Goal: Information Seeking & Learning: Learn about a topic

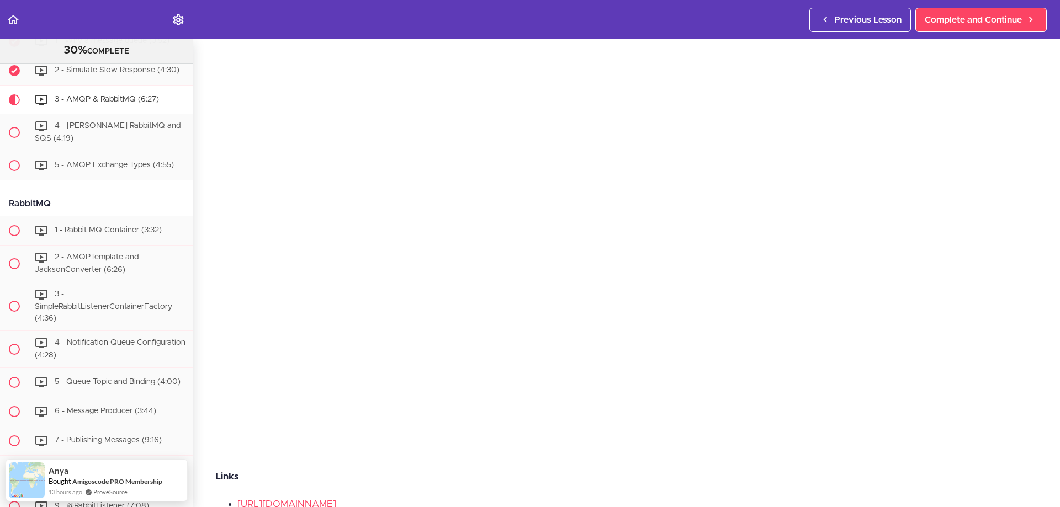
scroll to position [55, 0]
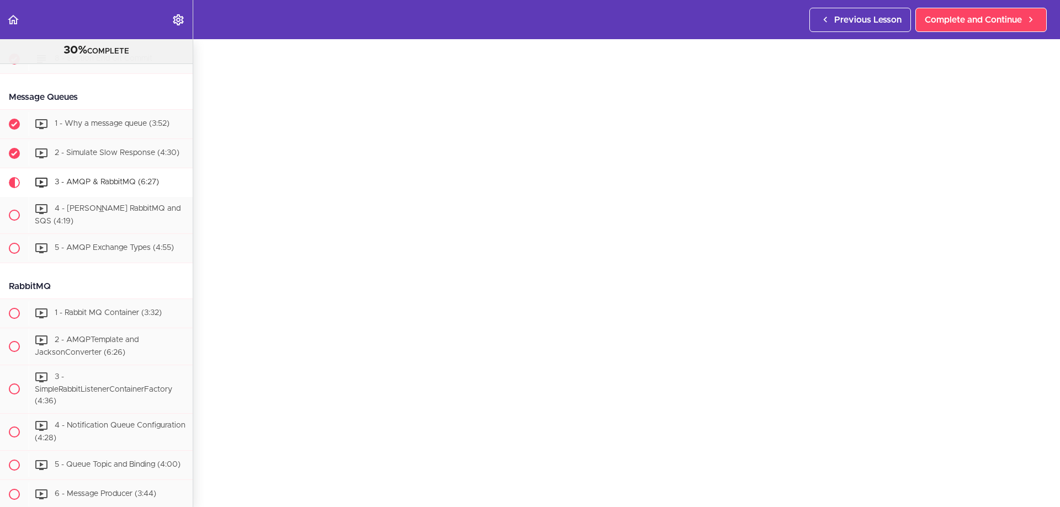
scroll to position [1973, 0]
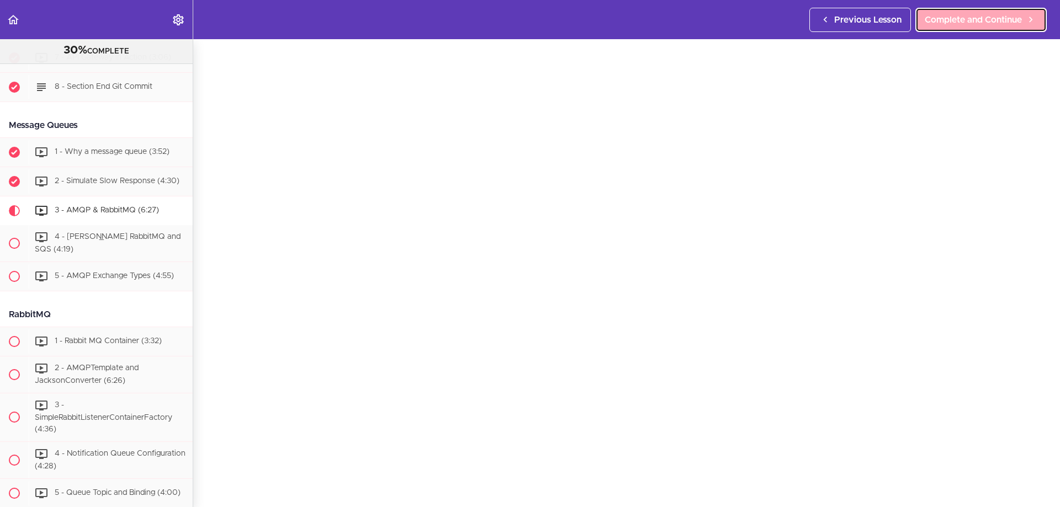
click at [994, 24] on span "Complete and Continue" at bounding box center [973, 19] width 97 height 13
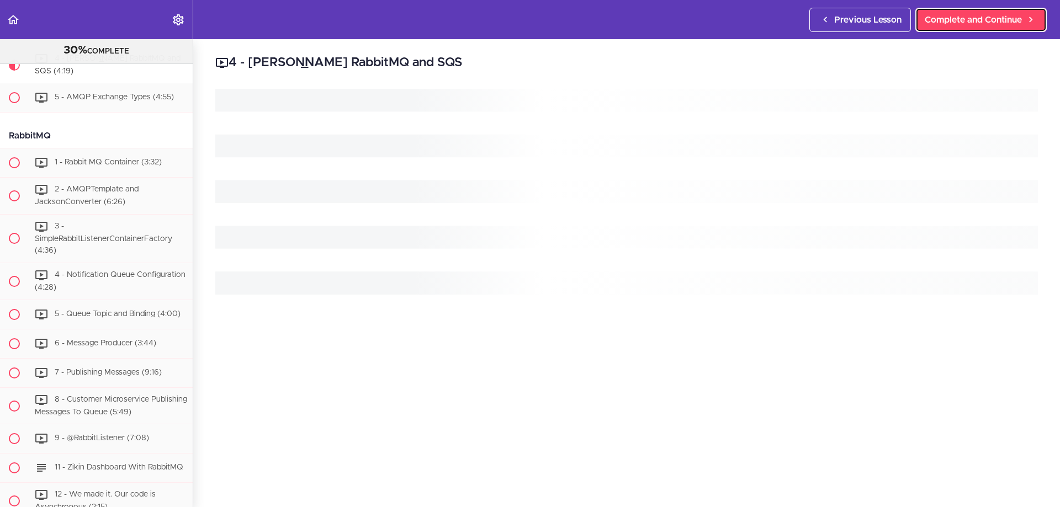
scroll to position [2154, 0]
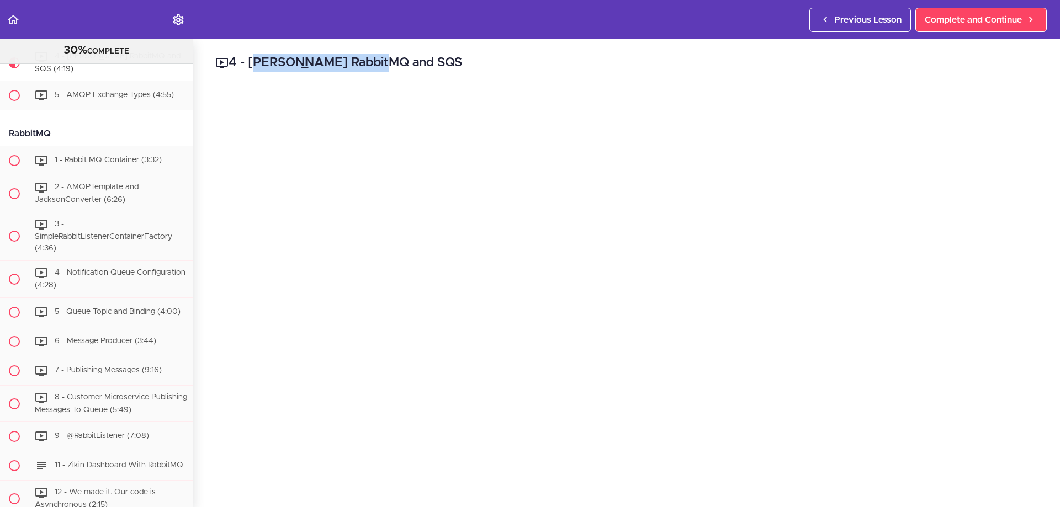
drag, startPoint x: 407, startPoint y: 63, endPoint x: 314, endPoint y: 56, distance: 93.0
click at [314, 56] on h2 "4 - [PERSON_NAME] RabbitMQ and SQS" at bounding box center [626, 63] width 822 height 19
click at [386, 55] on h2 "4 - [PERSON_NAME] RabbitMQ and SQS" at bounding box center [626, 63] width 822 height 19
drag, startPoint x: 364, startPoint y: 61, endPoint x: 404, endPoint y: 58, distance: 39.9
click at [404, 58] on h2 "4 - [PERSON_NAME] RabbitMQ and SQS" at bounding box center [626, 63] width 822 height 19
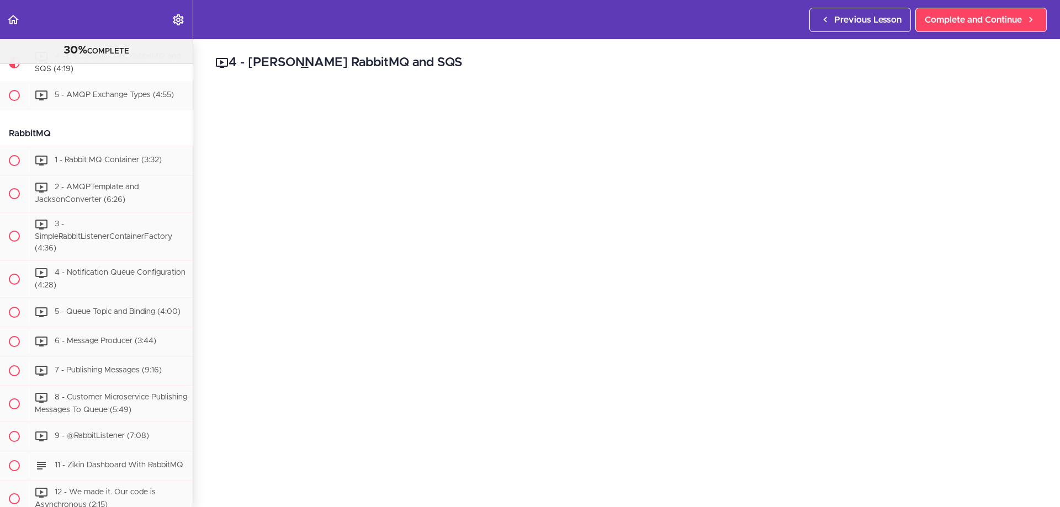
copy h2 "4 - [PERSON_NAME] RabbitMQ and SQS"
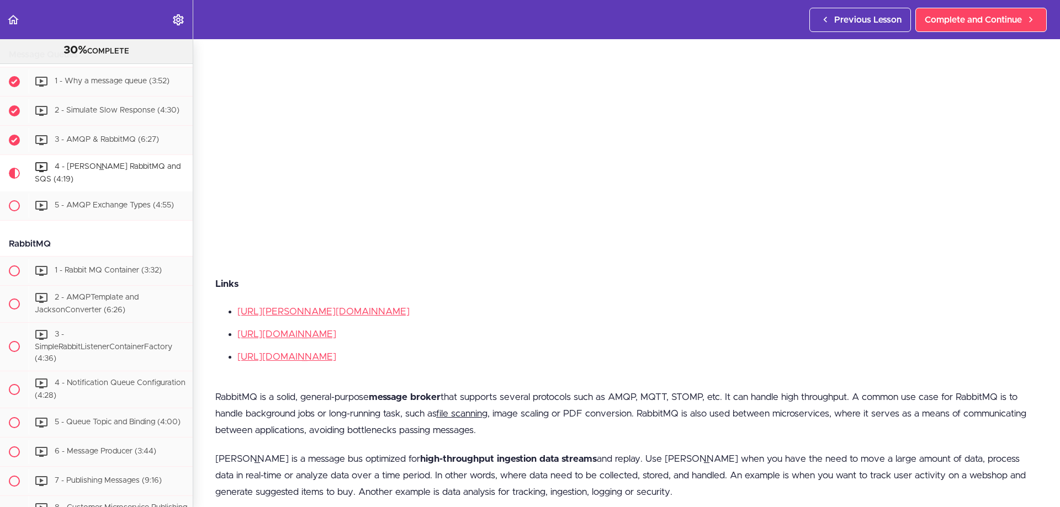
scroll to position [327, 0]
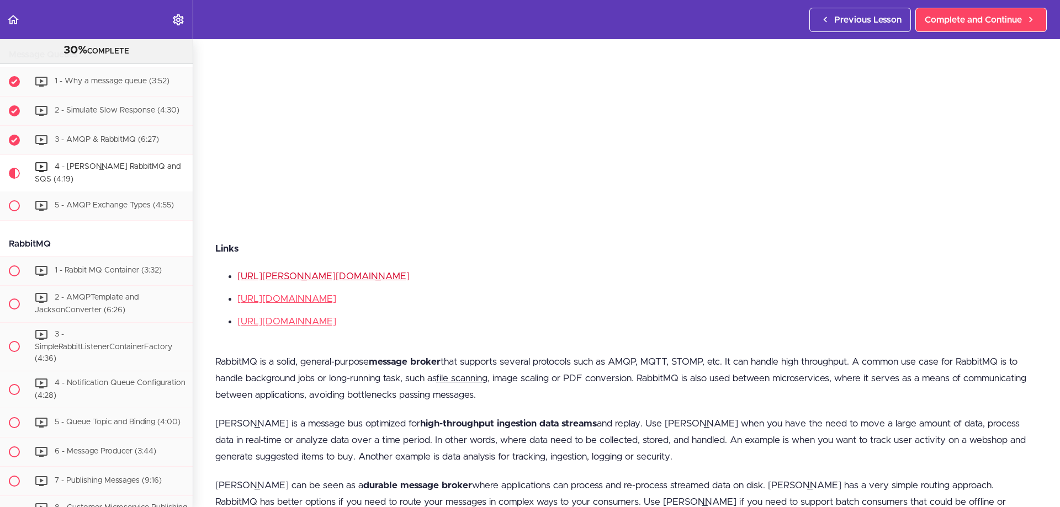
drag, startPoint x: 379, startPoint y: 318, endPoint x: 238, endPoint y: 267, distance: 149.6
click at [238, 269] on ul "[URL][PERSON_NAME][DOMAIN_NAME] [URL][DOMAIN_NAME] [URL][DOMAIN_NAME]" at bounding box center [626, 299] width 822 height 60
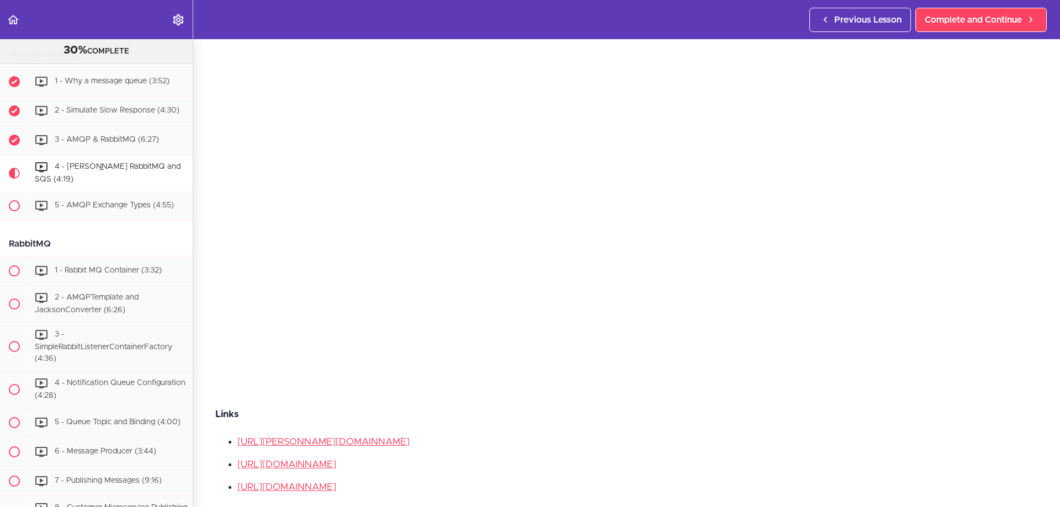
scroll to position [383, 0]
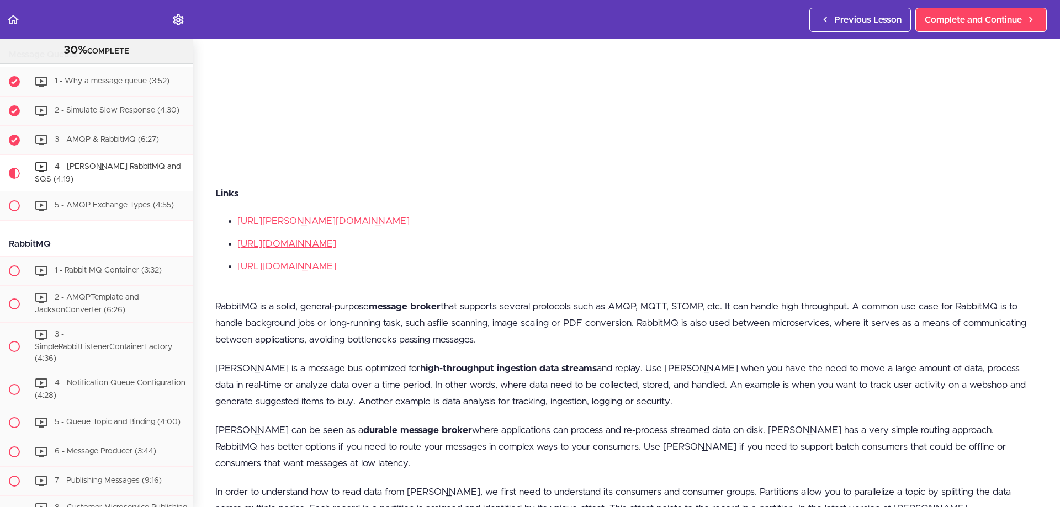
copy ul "[URL][PERSON_NAME][DOMAIN_NAME] [URL][DOMAIN_NAME] [URL][DOMAIN_NAME]"
drag, startPoint x: 306, startPoint y: 300, endPoint x: 342, endPoint y: 298, distance: 35.9
click at [342, 299] on p "RabbitMQ is a solid, general-purpose message broker that supports several proto…" at bounding box center [626, 324] width 822 height 50
drag, startPoint x: 469, startPoint y: 302, endPoint x: 485, endPoint y: 301, distance: 16.0
click at [485, 301] on p "RabbitMQ is a solid, general-purpose message broker that supports several proto…" at bounding box center [626, 324] width 822 height 50
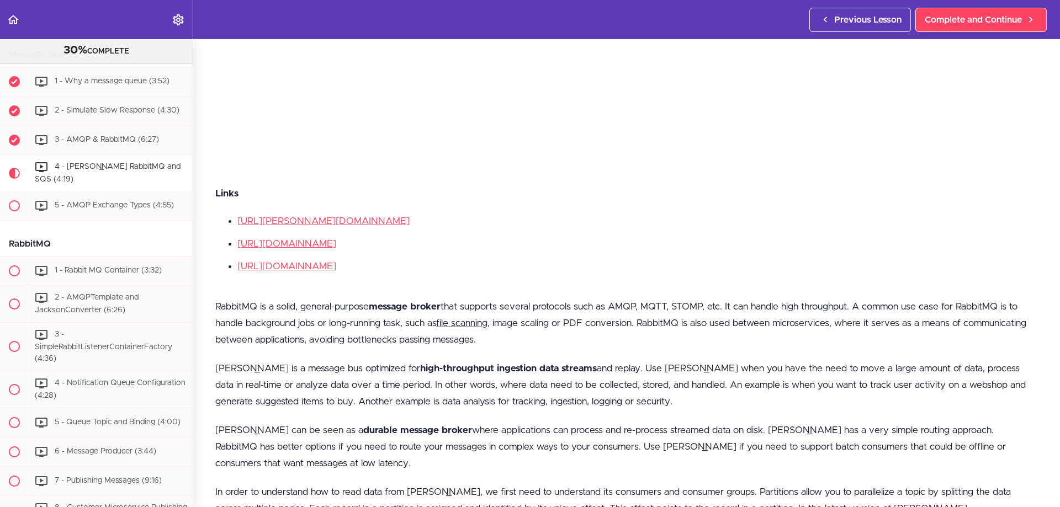
click at [546, 301] on p "RabbitMQ is a solid, general-purpose message broker that supports several proto…" at bounding box center [626, 324] width 822 height 50
drag, startPoint x: 590, startPoint y: 301, endPoint x: 604, endPoint y: 300, distance: 13.9
click at [604, 300] on p "RabbitMQ is a solid, general-purpose message broker that supports several proto…" at bounding box center [626, 324] width 822 height 50
click at [631, 299] on p "RabbitMQ is a solid, general-purpose message broker that supports several proto…" at bounding box center [626, 324] width 822 height 50
click at [651, 301] on p "RabbitMQ is a solid, general-purpose message broker that supports several proto…" at bounding box center [626, 324] width 822 height 50
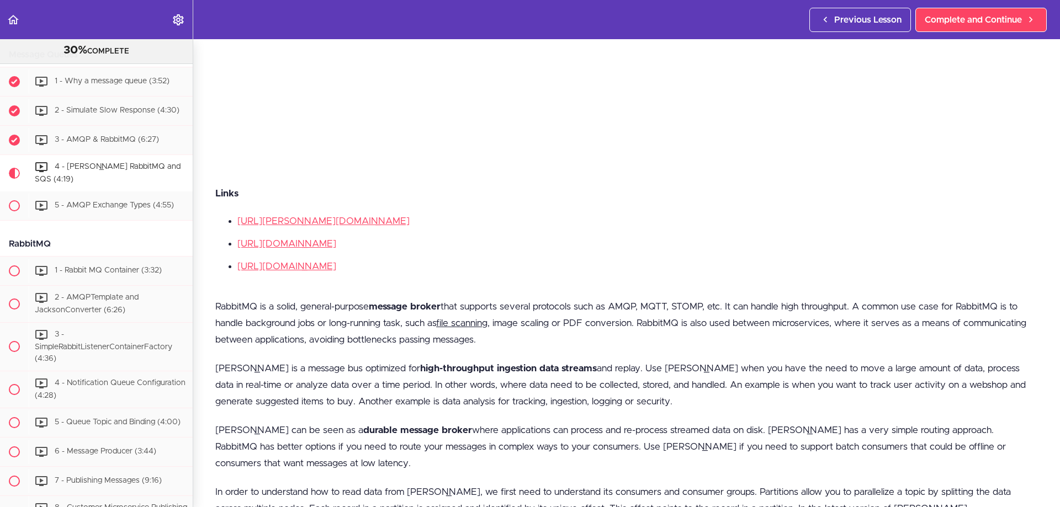
scroll to position [438, 0]
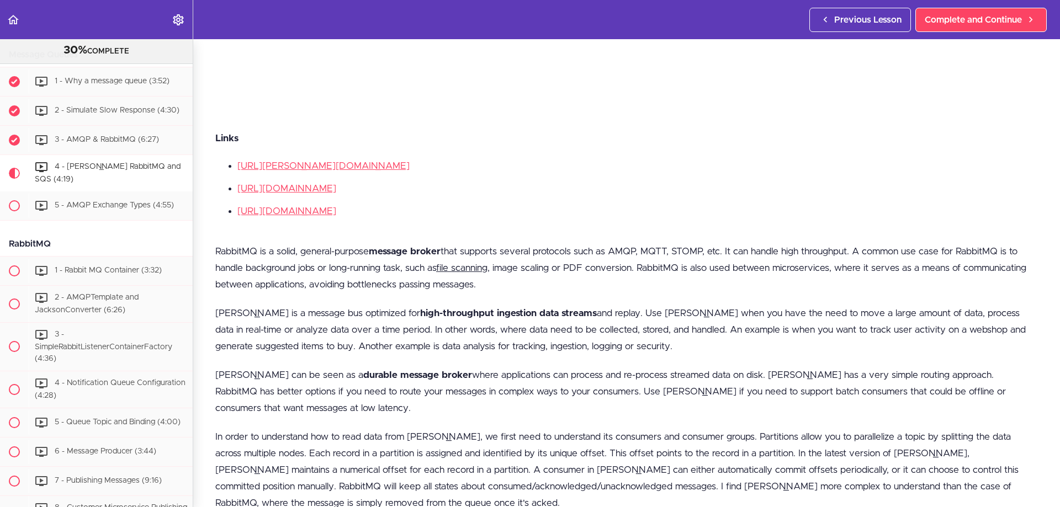
click at [784, 267] on p "RabbitMQ is a solid, general-purpose message broker that supports several proto…" at bounding box center [626, 268] width 822 height 50
click at [905, 266] on p "RabbitMQ is a solid, general-purpose message broker that supports several proto…" at bounding box center [626, 268] width 822 height 50
click at [436, 281] on p "RabbitMQ is a solid, general-purpose message broker that supports several proto…" at bounding box center [626, 268] width 822 height 50
drag, startPoint x: 485, startPoint y: 281, endPoint x: 493, endPoint y: 281, distance: 8.3
click at [487, 281] on p "RabbitMQ is a solid, general-purpose message broker that supports several proto…" at bounding box center [626, 268] width 822 height 50
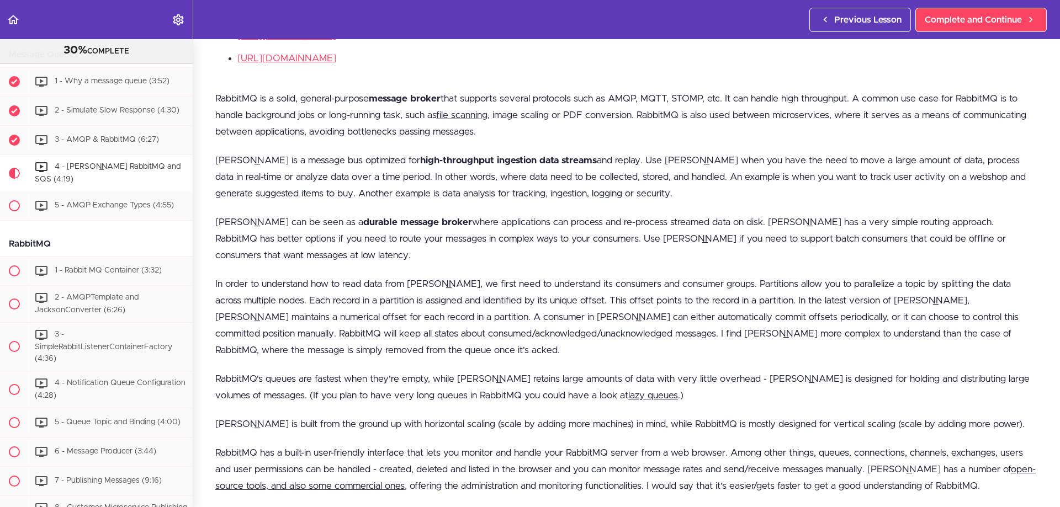
scroll to position [603, 0]
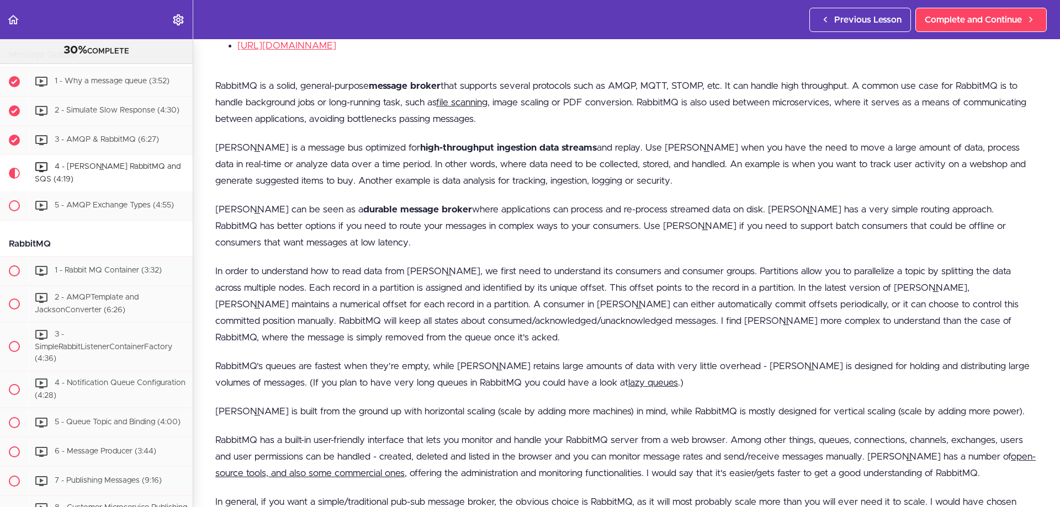
click at [577, 162] on p "[PERSON_NAME] is a message bus optimized for high-throughput ingestion data str…" at bounding box center [626, 165] width 822 height 50
click at [640, 162] on p "[PERSON_NAME] is a message bus optimized for high-throughput ingestion data str…" at bounding box center [626, 165] width 822 height 50
drag, startPoint x: 686, startPoint y: 161, endPoint x: 700, endPoint y: 161, distance: 13.8
click at [700, 161] on p "[PERSON_NAME] is a message bus optimized for high-throughput ingestion data str…" at bounding box center [626, 165] width 822 height 50
click at [745, 162] on p "[PERSON_NAME] is a message bus optimized for high-throughput ingestion data str…" at bounding box center [626, 165] width 822 height 50
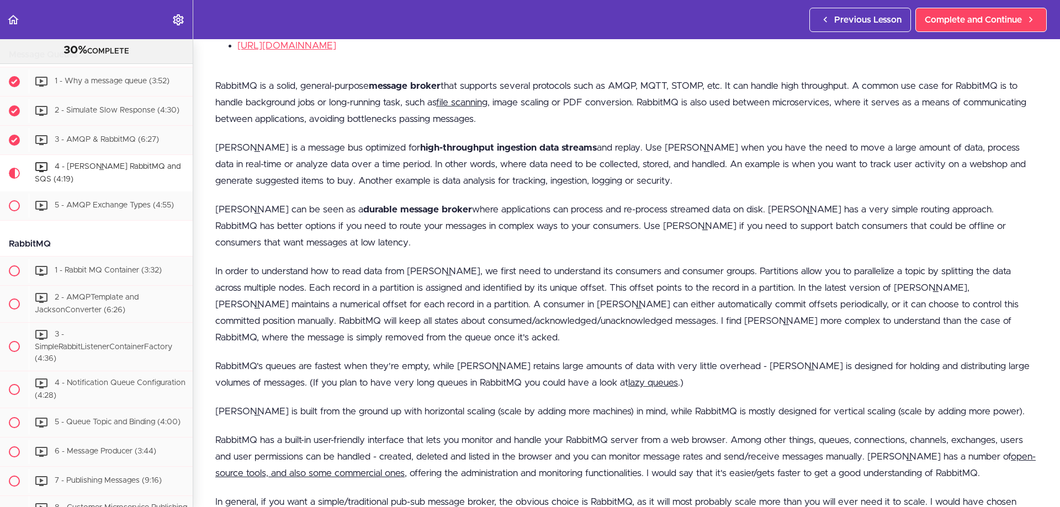
drag, startPoint x: 818, startPoint y: 163, endPoint x: 832, endPoint y: 163, distance: 14.4
click at [821, 163] on p "[PERSON_NAME] is a message bus optimized for high-throughput ingestion data str…" at bounding box center [626, 165] width 822 height 50
drag, startPoint x: 914, startPoint y: 158, endPoint x: 922, endPoint y: 157, distance: 7.8
click at [922, 157] on p "[PERSON_NAME] is a message bus optimized for high-throughput ingestion data str…" at bounding box center [626, 165] width 822 height 50
click at [961, 157] on p "[PERSON_NAME] is a message bus optimized for high-throughput ingestion data str…" at bounding box center [626, 165] width 822 height 50
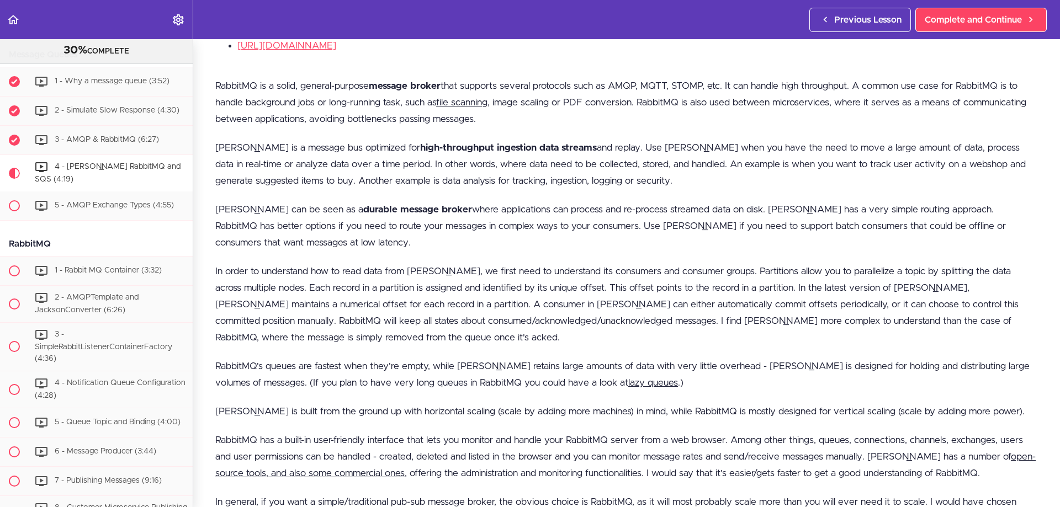
click at [259, 173] on p "[PERSON_NAME] is a message bus optimized for high-throughput ingestion data str…" at bounding box center [626, 165] width 822 height 50
click at [285, 173] on p "[PERSON_NAME] is a message bus optimized for high-throughput ingestion data str…" at bounding box center [626, 165] width 822 height 50
click at [335, 176] on p "[PERSON_NAME] is a message bus optimized for high-throughput ingestion data str…" at bounding box center [626, 165] width 822 height 50
click at [405, 179] on p "[PERSON_NAME] is a message bus optimized for high-throughput ingestion data str…" at bounding box center [626, 165] width 822 height 50
click at [483, 179] on p "[PERSON_NAME] is a message bus optimized for high-throughput ingestion data str…" at bounding box center [626, 165] width 822 height 50
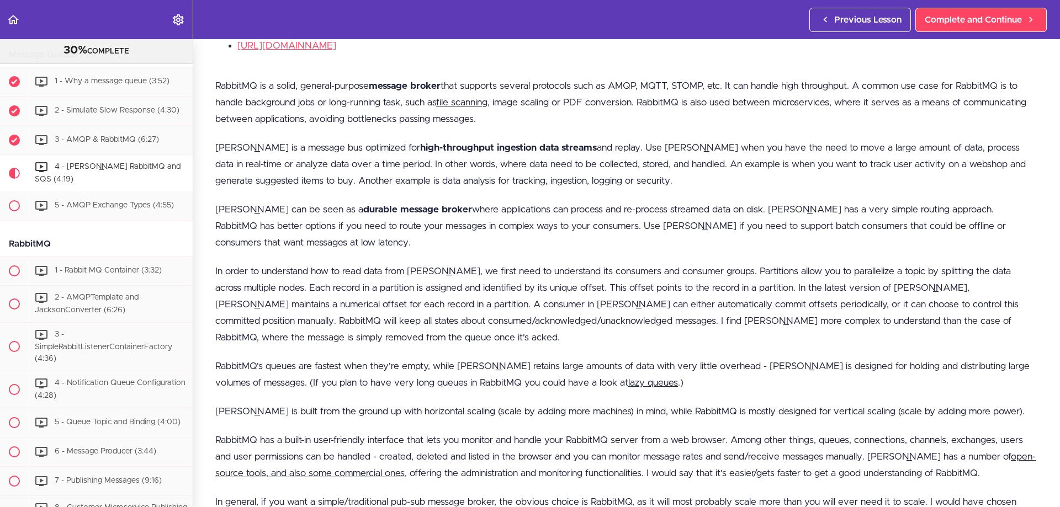
click at [557, 179] on p "[PERSON_NAME] is a message bus optimized for high-throughput ingestion data str…" at bounding box center [626, 165] width 822 height 50
click at [626, 179] on p "[PERSON_NAME] is a message bus optimized for high-throughput ingestion data str…" at bounding box center [626, 165] width 822 height 50
click at [246, 208] on p "[PERSON_NAME] can be seen as a durable message broker where applications can pr…" at bounding box center [626, 226] width 822 height 50
click at [291, 205] on p "[PERSON_NAME] can be seen as a durable message broker where applications can pr…" at bounding box center [626, 226] width 822 height 50
click at [460, 204] on p "[PERSON_NAME] can be seen as a durable message broker where applications can pr…" at bounding box center [626, 226] width 822 height 50
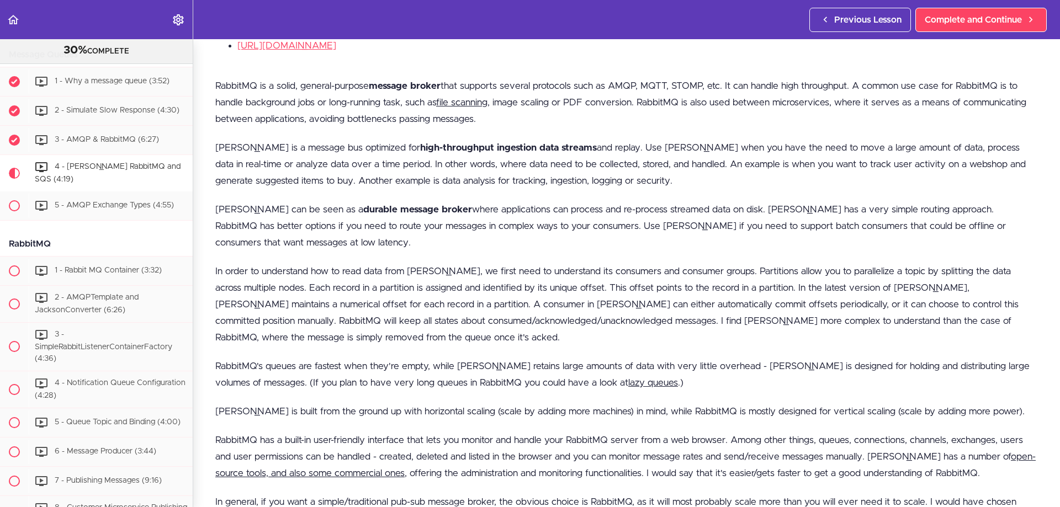
click at [518, 204] on p "[PERSON_NAME] can be seen as a durable message broker where applications can pr…" at bounding box center [626, 226] width 822 height 50
click at [590, 203] on p "[PERSON_NAME] can be seen as a durable message broker where applications can pr…" at bounding box center [626, 226] width 822 height 50
drag, startPoint x: 662, startPoint y: 204, endPoint x: 671, endPoint y: 204, distance: 9.4
click at [667, 204] on p "[PERSON_NAME] can be seen as a durable message broker where applications can pr…" at bounding box center [626, 226] width 822 height 50
click at [718, 206] on p "[PERSON_NAME] can be seen as a durable message broker where applications can pr…" at bounding box center [626, 226] width 822 height 50
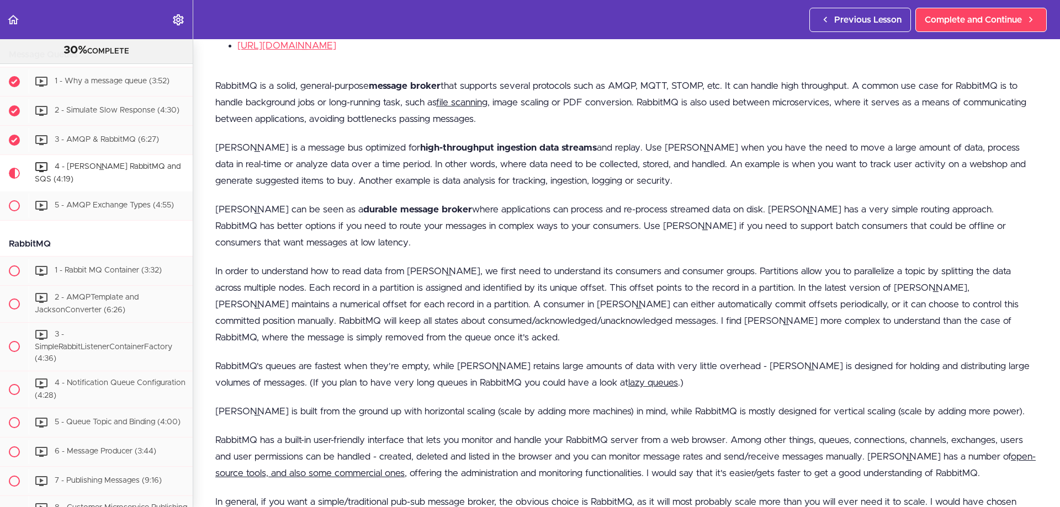
click at [742, 205] on p "[PERSON_NAME] can be seen as a durable message broker where applications can pr…" at bounding box center [626, 226] width 822 height 50
drag, startPoint x: 761, startPoint y: 204, endPoint x: 789, endPoint y: 204, distance: 27.6
click at [762, 204] on p "[PERSON_NAME] can be seen as a durable message broker where applications can pr…" at bounding box center [626, 226] width 822 height 50
drag, startPoint x: 816, startPoint y: 204, endPoint x: 833, endPoint y: 204, distance: 17.7
click at [816, 204] on p "[PERSON_NAME] can be seen as a durable message broker where applications can pr…" at bounding box center [626, 226] width 822 height 50
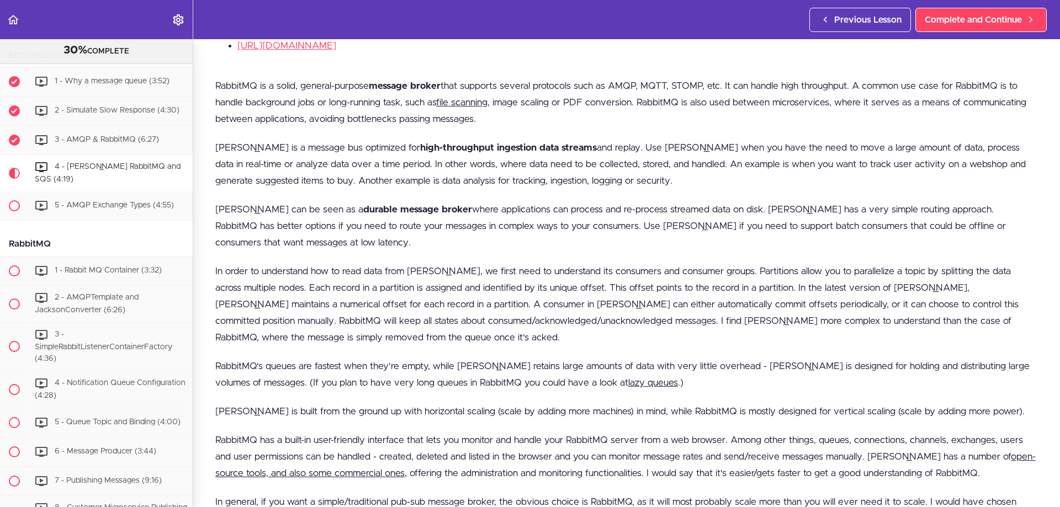
click at [850, 204] on p "[PERSON_NAME] can be seen as a durable message broker where applications can pr…" at bounding box center [626, 226] width 822 height 50
click at [902, 204] on p "[PERSON_NAME] can be seen as a durable message broker where applications can pr…" at bounding box center [626, 226] width 822 height 50
drag, startPoint x: 920, startPoint y: 204, endPoint x: 942, endPoint y: 204, distance: 22.1
click at [942, 204] on p "[PERSON_NAME] can be seen as a durable message broker where applications can pr…" at bounding box center [626, 226] width 822 height 50
click at [966, 204] on p "[PERSON_NAME] can be seen as a durable message broker where applications can pr…" at bounding box center [626, 226] width 822 height 50
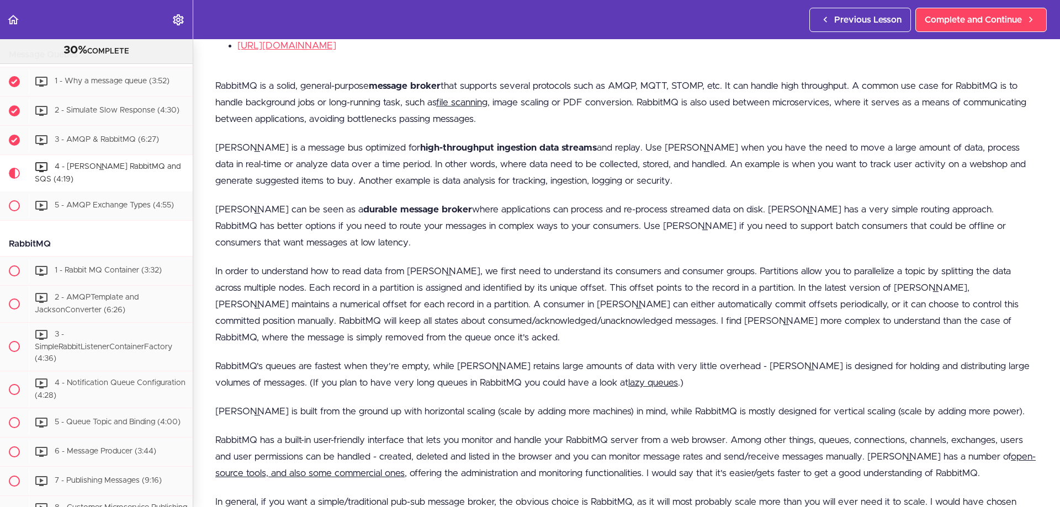
click at [582, 224] on p "[PERSON_NAME] can be seen as a durable message broker where applications can pr…" at bounding box center [626, 226] width 822 height 50
click at [623, 224] on p "[PERSON_NAME] can be seen as a durable message broker where applications can pr…" at bounding box center [626, 226] width 822 height 50
click at [682, 222] on p "[PERSON_NAME] can be seen as a durable message broker where applications can pr…" at bounding box center [626, 226] width 822 height 50
click at [731, 222] on p "[PERSON_NAME] can be seen as a durable message broker where applications can pr…" at bounding box center [626, 226] width 822 height 50
click at [778, 226] on p "[PERSON_NAME] can be seen as a durable message broker where applications can pr…" at bounding box center [626, 226] width 822 height 50
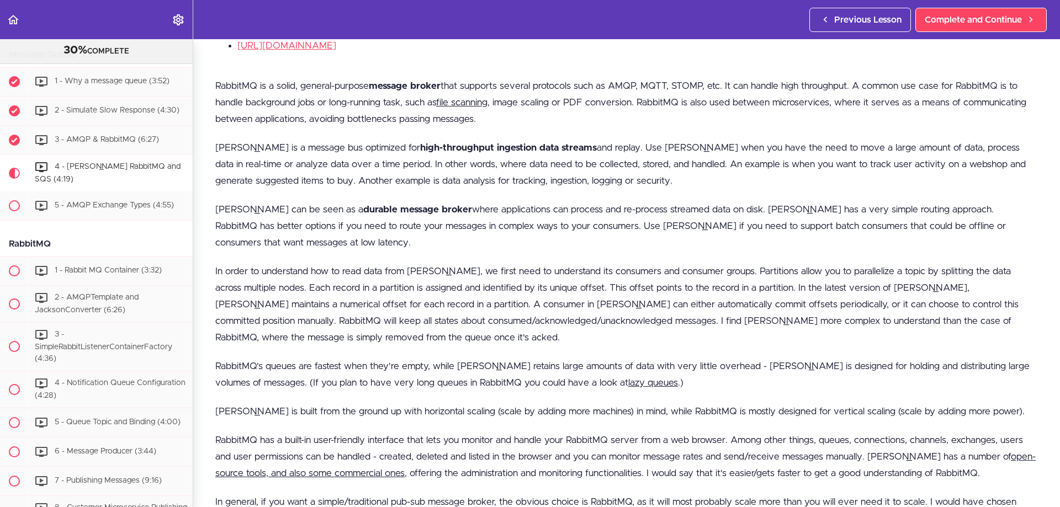
click at [809, 226] on p "[PERSON_NAME] can be seen as a durable message broker where applications can pr…" at bounding box center [626, 226] width 822 height 50
drag, startPoint x: 847, startPoint y: 221, endPoint x: 859, endPoint y: 219, distance: 12.3
click at [859, 219] on p "[PERSON_NAME] can be seen as a durable message broker where applications can pr…" at bounding box center [626, 226] width 822 height 50
click at [950, 219] on p "[PERSON_NAME] can be seen as a durable message broker where applications can pr…" at bounding box center [626, 226] width 822 height 50
drag, startPoint x: 971, startPoint y: 220, endPoint x: 979, endPoint y: 220, distance: 7.2
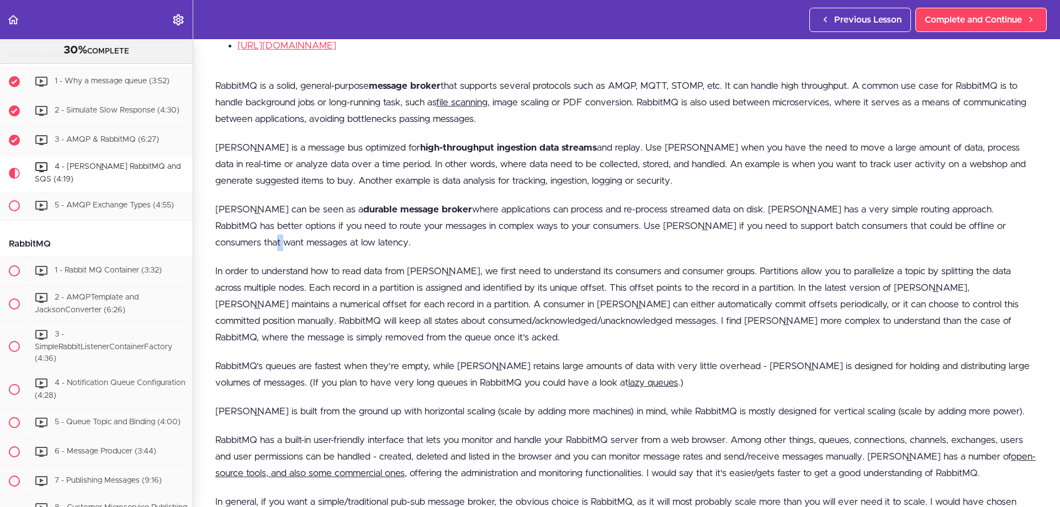
click at [978, 220] on p "[PERSON_NAME] can be seen as a durable message broker where applications can pr…" at bounding box center [626, 226] width 822 height 50
click at [994, 221] on p "[PERSON_NAME] can be seen as a durable message broker where applications can pr…" at bounding box center [626, 226] width 822 height 50
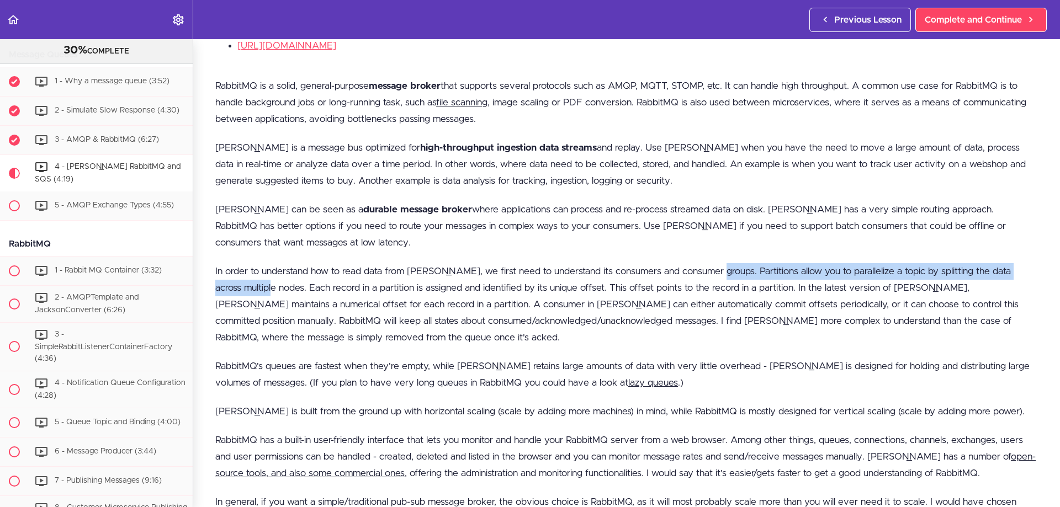
drag, startPoint x: 714, startPoint y: 264, endPoint x: 278, endPoint y: 284, distance: 436.0
click at [278, 284] on p "In order to understand how to read data from [PERSON_NAME], we first need to un…" at bounding box center [626, 304] width 822 height 83
copy p "Partitions allow you to parallelize a topic by splitting the data across multip…"
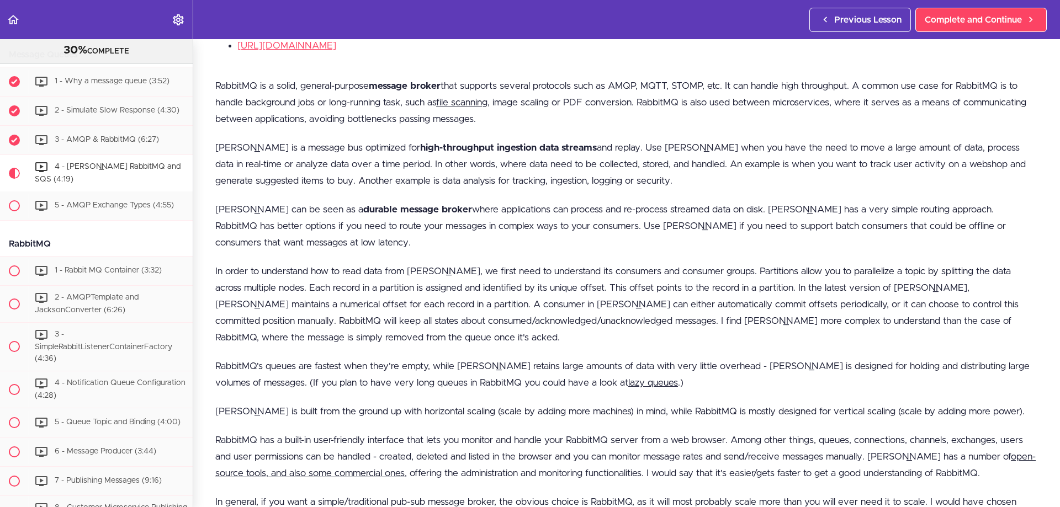
click at [310, 283] on p "In order to understand how to read data from [PERSON_NAME], we first need to un…" at bounding box center [626, 304] width 822 height 83
drag, startPoint x: 353, startPoint y: 284, endPoint x: 379, endPoint y: 284, distance: 26.5
click at [379, 284] on p "In order to understand how to read data from [PERSON_NAME], we first need to un…" at bounding box center [626, 304] width 822 height 83
click at [423, 283] on p "In order to understand how to read data from [PERSON_NAME], we first need to un…" at bounding box center [626, 304] width 822 height 83
drag, startPoint x: 580, startPoint y: 284, endPoint x: 283, endPoint y: 283, distance: 297.5
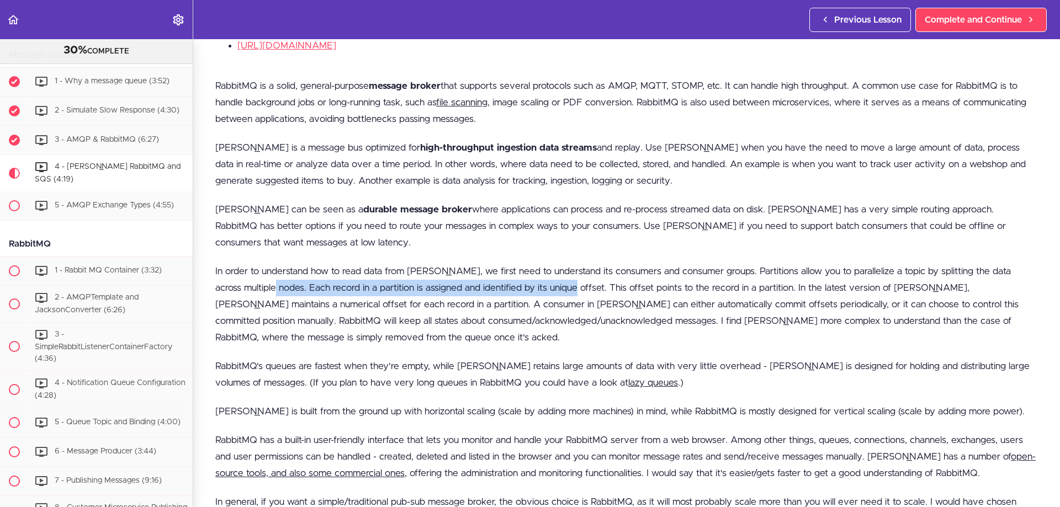
click at [283, 283] on p "In order to understand how to read data from [PERSON_NAME], we first need to un…" at bounding box center [626, 304] width 822 height 83
click at [624, 275] on p "In order to understand how to read data from [PERSON_NAME], we first need to un…" at bounding box center [626, 304] width 822 height 83
drag, startPoint x: 582, startPoint y: 280, endPoint x: 646, endPoint y: 280, distance: 64.6
click at [646, 280] on p "In order to understand how to read data from [PERSON_NAME], we first need to un…" at bounding box center [626, 304] width 822 height 83
click at [713, 285] on p "In order to understand how to read data from [PERSON_NAME], we first need to un…" at bounding box center [626, 304] width 822 height 83
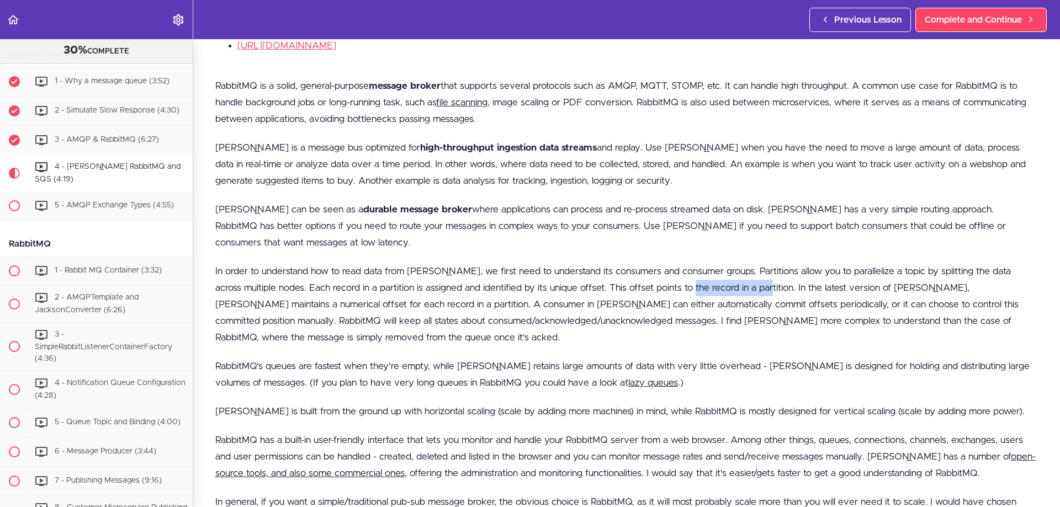
drag, startPoint x: 771, startPoint y: 280, endPoint x: 704, endPoint y: 286, distance: 67.6
click at [704, 286] on p "In order to understand how to read data from [PERSON_NAME], we first need to un…" at bounding box center [626, 304] width 822 height 83
click at [833, 284] on p "In order to understand how to read data from [PERSON_NAME], we first need to un…" at bounding box center [626, 304] width 822 height 83
click at [779, 284] on p "In order to understand how to read data from [PERSON_NAME], we first need to un…" at bounding box center [626, 304] width 822 height 83
click at [894, 280] on p "In order to understand how to read data from [PERSON_NAME], we first need to un…" at bounding box center [626, 304] width 822 height 83
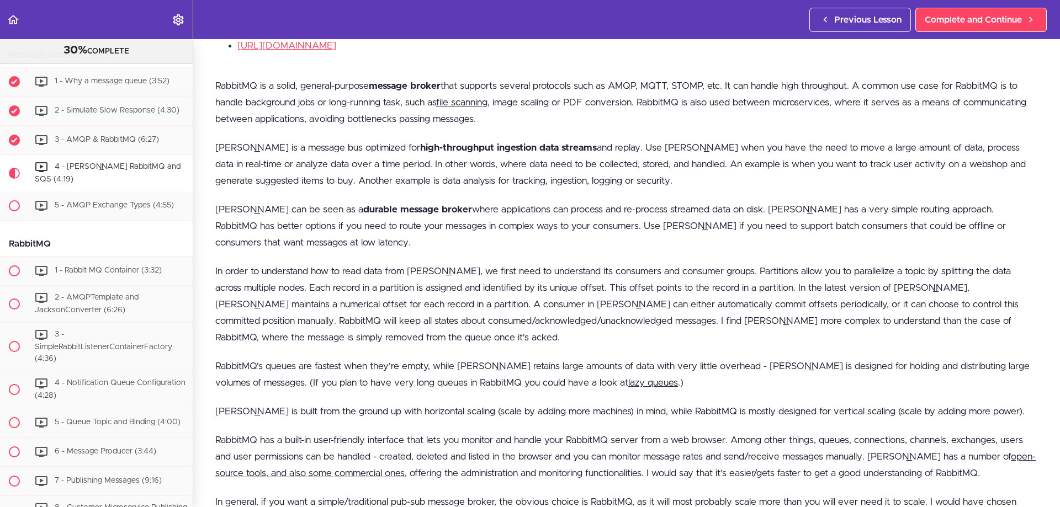
drag, startPoint x: 920, startPoint y: 280, endPoint x: 931, endPoint y: 280, distance: 10.5
click at [921, 280] on p "In order to understand how to read data from [PERSON_NAME], we first need to un…" at bounding box center [626, 304] width 822 height 83
click at [948, 280] on p "In order to understand how to read data from [PERSON_NAME], we first need to un…" at bounding box center [626, 304] width 822 height 83
drag, startPoint x: 323, startPoint y: 297, endPoint x: 341, endPoint y: 297, distance: 18.2
click at [341, 297] on p "In order to understand how to read data from [PERSON_NAME], we first need to un…" at bounding box center [626, 304] width 822 height 83
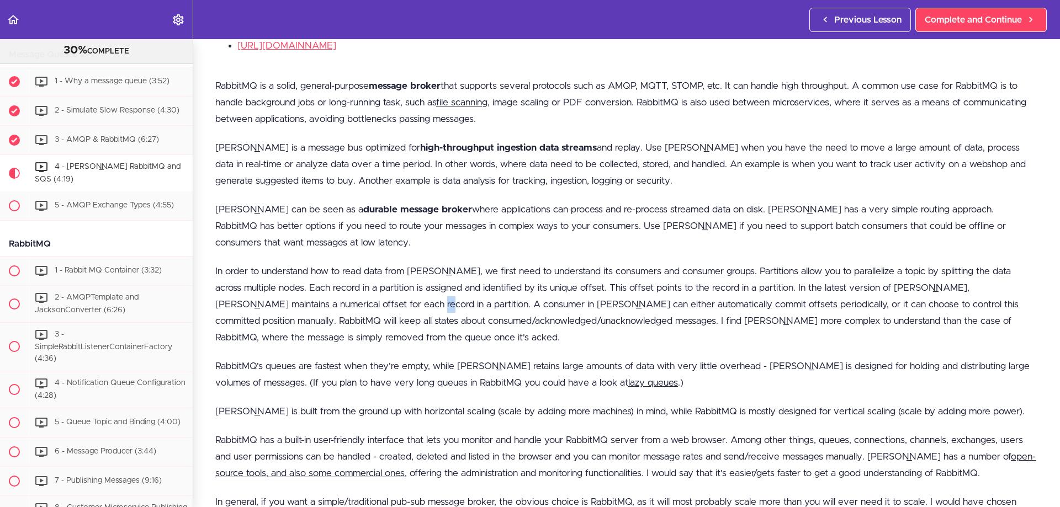
drag, startPoint x: 374, startPoint y: 298, endPoint x: 384, endPoint y: 298, distance: 9.9
click at [384, 298] on p "In order to understand how to read data from [PERSON_NAME], we first need to un…" at bounding box center [626, 304] width 822 height 83
drag, startPoint x: 416, startPoint y: 298, endPoint x: 448, endPoint y: 300, distance: 32.1
click at [448, 300] on p "In order to understand how to read data from [PERSON_NAME], we first need to un…" at bounding box center [626, 304] width 822 height 83
drag, startPoint x: 480, startPoint y: 301, endPoint x: 522, endPoint y: 301, distance: 41.9
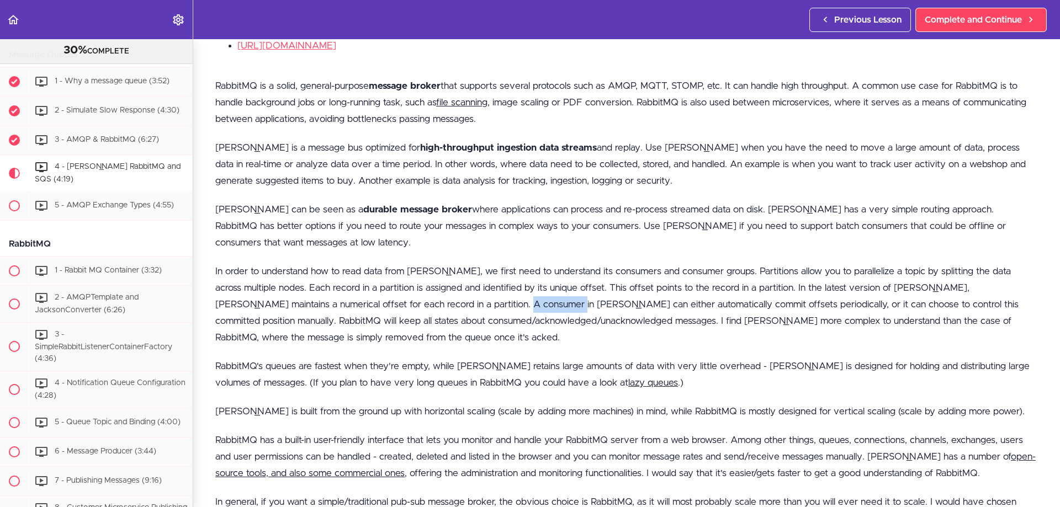
click at [520, 301] on p "In order to understand how to read data from [PERSON_NAME], we first need to un…" at bounding box center [626, 304] width 822 height 83
drag, startPoint x: 567, startPoint y: 301, endPoint x: 607, endPoint y: 301, distance: 39.7
click at [604, 301] on p "In order to understand how to read data from [PERSON_NAME], we first need to un…" at bounding box center [626, 304] width 822 height 83
drag, startPoint x: 654, startPoint y: 301, endPoint x: 672, endPoint y: 301, distance: 18.2
click at [672, 301] on p "In order to understand how to read data from [PERSON_NAME], we first need to un…" at bounding box center [626, 304] width 822 height 83
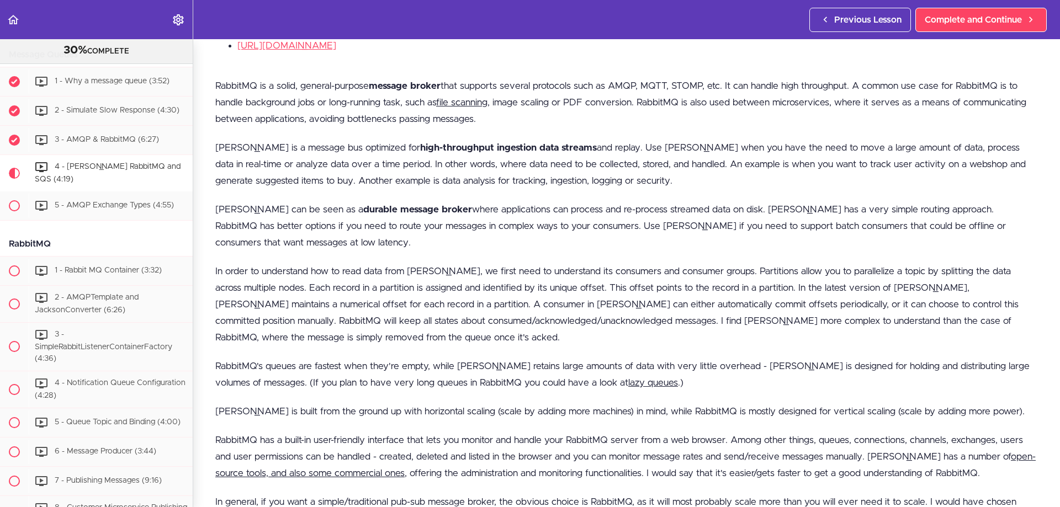
click at [707, 301] on p "In order to understand how to read data from [PERSON_NAME], we first need to un…" at bounding box center [626, 304] width 822 height 83
click at [708, 298] on p "In order to understand how to read data from [PERSON_NAME], we first need to un…" at bounding box center [626, 304] width 822 height 83
click at [756, 298] on p "In order to understand how to read data from [PERSON_NAME], we first need to un…" at bounding box center [626, 304] width 822 height 83
click at [783, 301] on p "In order to understand how to read data from [PERSON_NAME], we first need to un…" at bounding box center [626, 304] width 822 height 83
drag, startPoint x: 816, startPoint y: 301, endPoint x: 830, endPoint y: 301, distance: 13.8
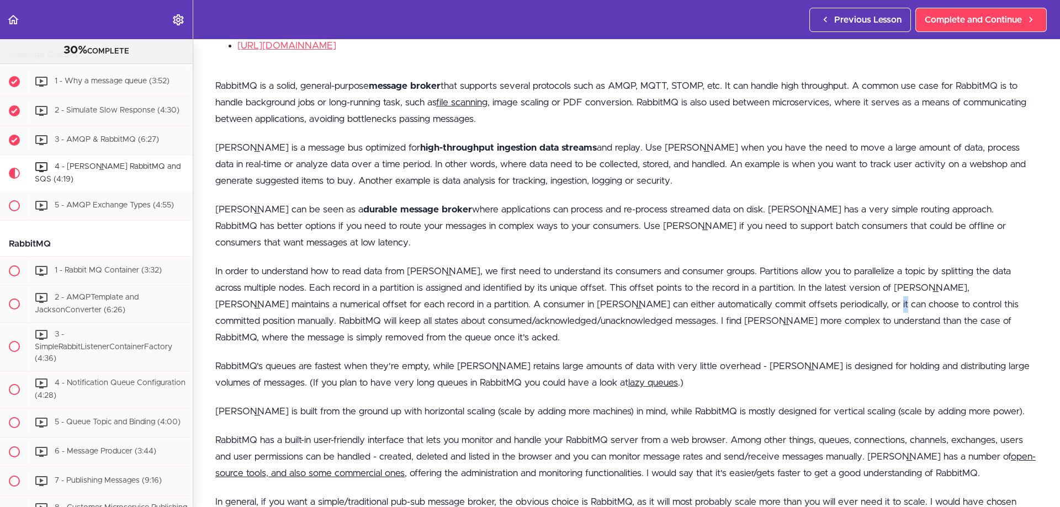
click at [830, 301] on p "In order to understand how to read data from [PERSON_NAME], we first need to un…" at bounding box center [626, 304] width 822 height 83
drag, startPoint x: 884, startPoint y: 295, endPoint x: 899, endPoint y: 295, distance: 14.9
click at [896, 295] on p "In order to understand how to read data from [PERSON_NAME], we first need to un…" at bounding box center [626, 304] width 822 height 83
drag, startPoint x: 946, startPoint y: 295, endPoint x: 965, endPoint y: 295, distance: 19.3
click at [965, 295] on p "In order to understand how to read data from [PERSON_NAME], we first need to un…" at bounding box center [626, 304] width 822 height 83
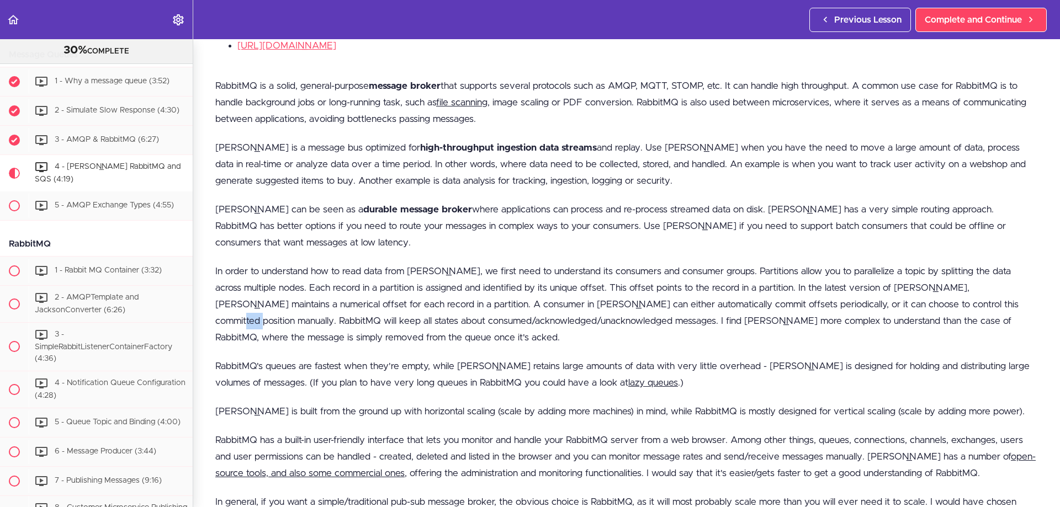
click at [990, 293] on p "In order to understand how to read data from [PERSON_NAME], we first need to un…" at bounding box center [626, 304] width 822 height 83
click at [785, 306] on p "In order to understand how to read data from [PERSON_NAME], we first need to un…" at bounding box center [626, 304] width 822 height 83
drag, startPoint x: 280, startPoint y: 314, endPoint x: 341, endPoint y: 314, distance: 60.7
click at [320, 314] on p "In order to understand how to read data from [PERSON_NAME], we first need to un…" at bounding box center [626, 304] width 822 height 83
drag, startPoint x: 460, startPoint y: 313, endPoint x: 485, endPoint y: 313, distance: 25.4
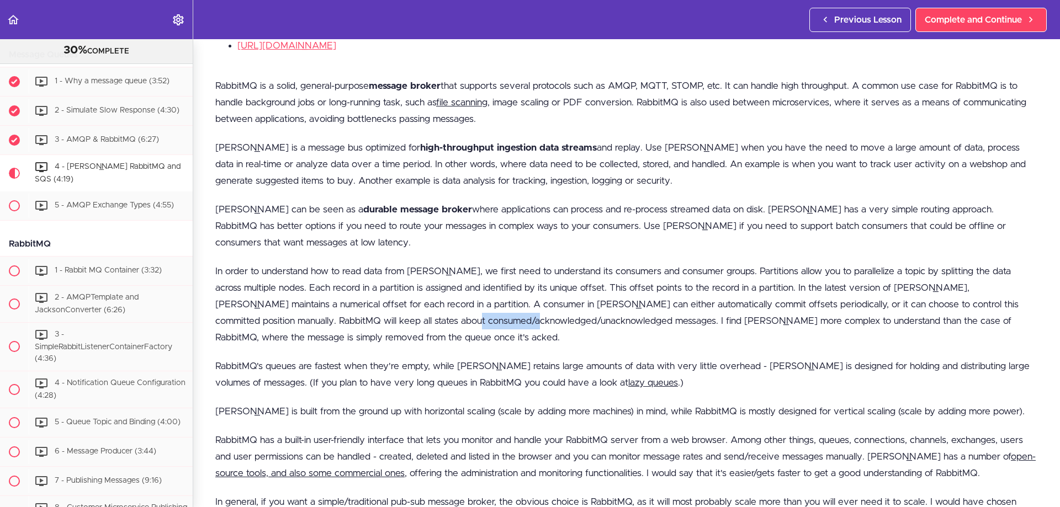
click at [485, 313] on p "In order to understand how to read data from [PERSON_NAME], we first need to un…" at bounding box center [626, 304] width 822 height 83
drag, startPoint x: 529, startPoint y: 313, endPoint x: 567, endPoint y: 313, distance: 37.5
click at [562, 313] on p "In order to understand how to read data from [PERSON_NAME], we first need to un…" at bounding box center [626, 304] width 822 height 83
drag, startPoint x: 603, startPoint y: 313, endPoint x: 617, endPoint y: 313, distance: 14.4
click at [607, 313] on p "In order to understand how to read data from [PERSON_NAME], we first need to un…" at bounding box center [626, 304] width 822 height 83
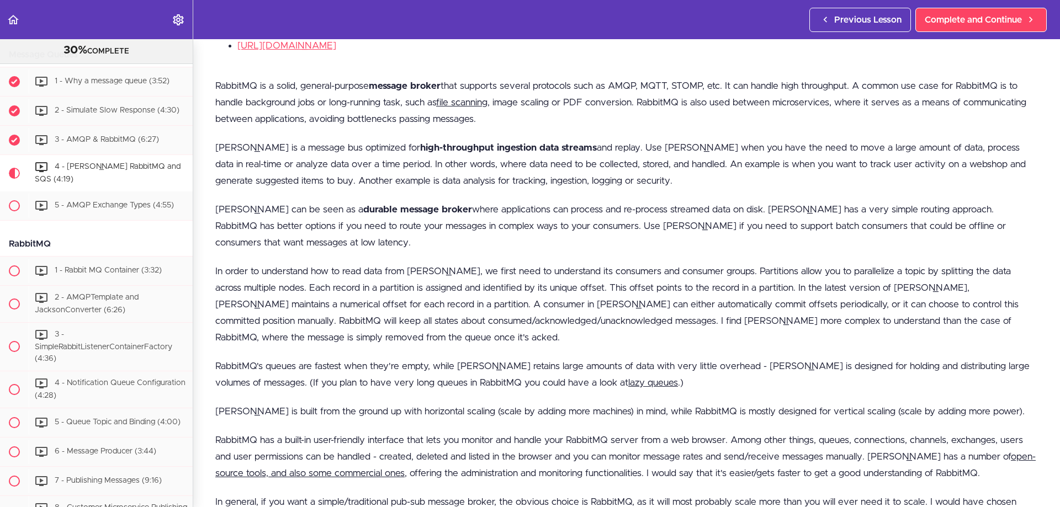
click at [501, 317] on p "In order to understand how to read data from [PERSON_NAME], we first need to un…" at bounding box center [626, 304] width 822 height 83
drag, startPoint x: 278, startPoint y: 330, endPoint x: 213, endPoint y: 332, distance: 65.7
click at [213, 332] on section "Microservices and Distributed Systems 30% COMPLETE Getting Started 1 - Few Word…" at bounding box center [530, 273] width 1060 height 468
click at [480, 320] on p "In order to understand how to read data from [PERSON_NAME], we first need to un…" at bounding box center [626, 304] width 822 height 83
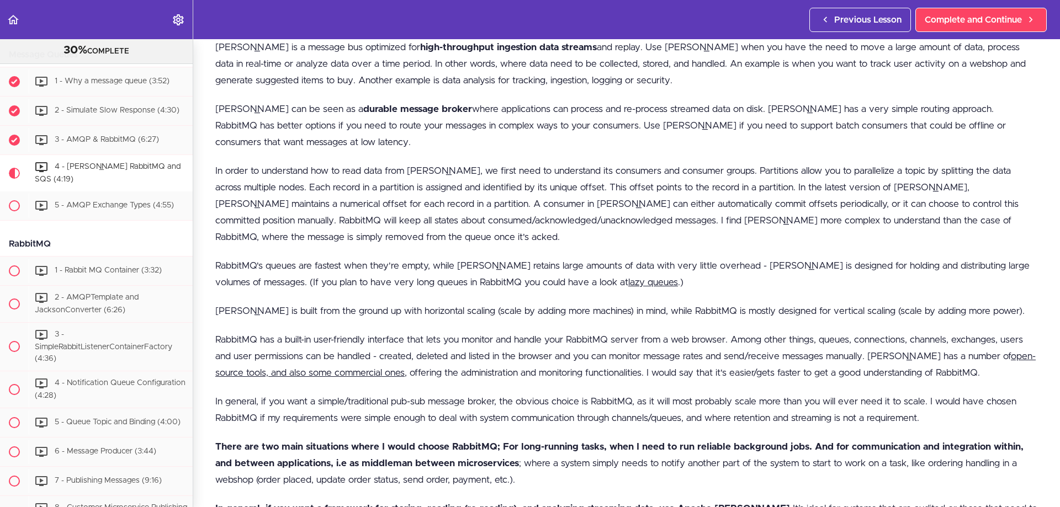
scroll to position [714, 0]
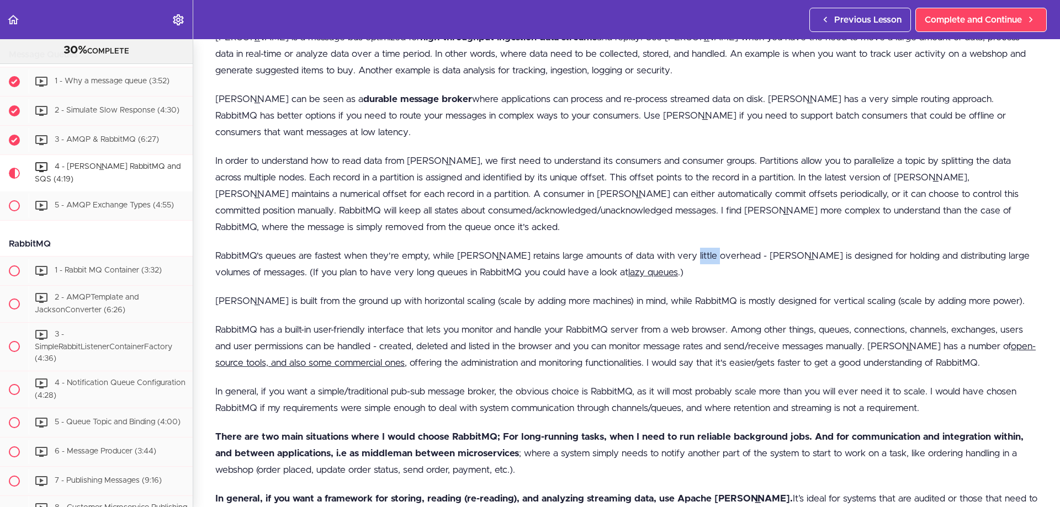
drag, startPoint x: 711, startPoint y: 251, endPoint x: 677, endPoint y: 252, distance: 34.2
click at [677, 252] on p "RabbitMQ's queues are fastest when they're empty, while [PERSON_NAME] retains l…" at bounding box center [626, 264] width 822 height 33
drag, startPoint x: 387, startPoint y: 269, endPoint x: 422, endPoint y: 263, distance: 35.2
click at [422, 263] on p "RabbitMQ's queues are fastest when they're empty, while [PERSON_NAME] retains l…" at bounding box center [626, 264] width 822 height 33
click at [234, 293] on p "[PERSON_NAME] is built from the ground up with horizontal scaling (scale by add…" at bounding box center [626, 301] width 822 height 17
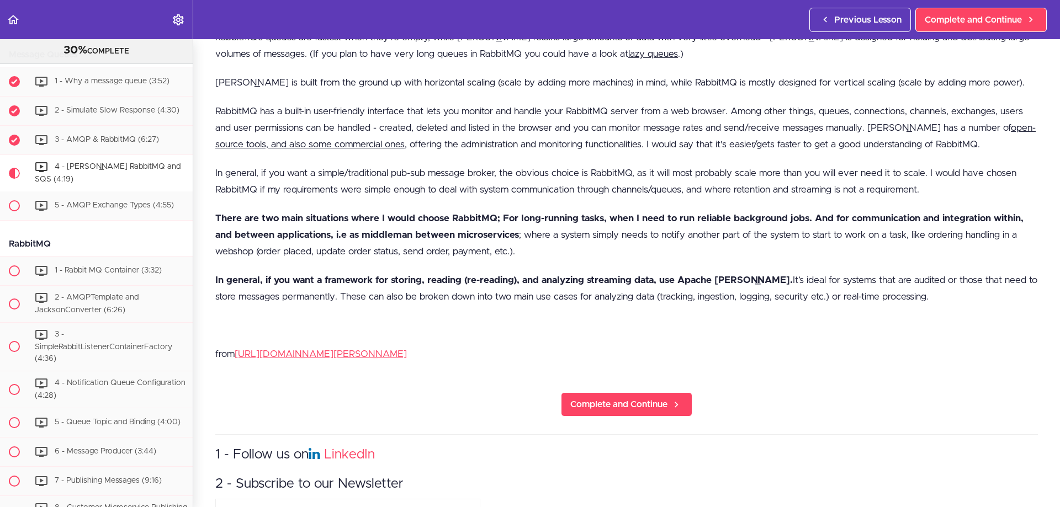
scroll to position [934, 0]
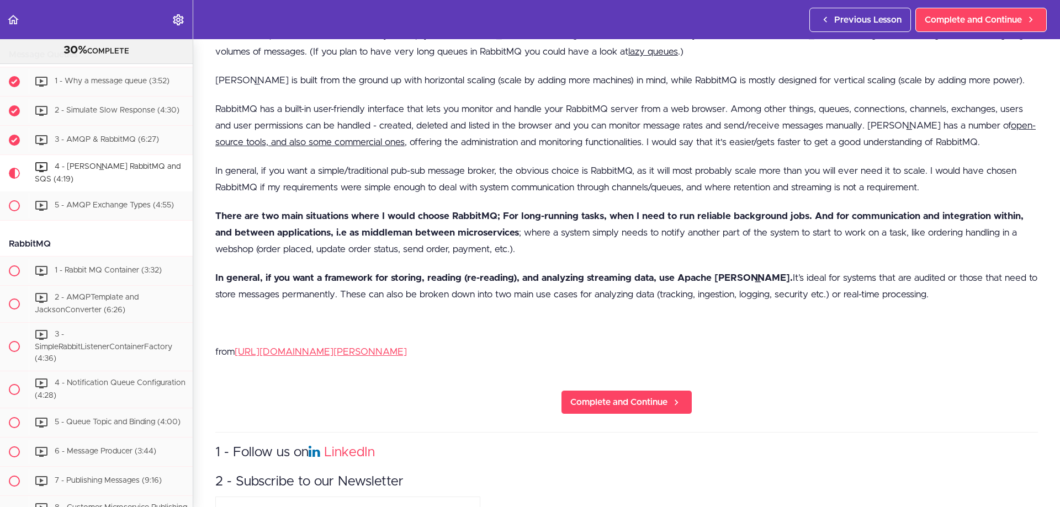
drag, startPoint x: 922, startPoint y: 285, endPoint x: 668, endPoint y: 219, distance: 262.5
click at [668, 219] on div "RabbitMQ is a solid, general-purpose message broker that supports several proto…" at bounding box center [626, 60] width 822 height 626
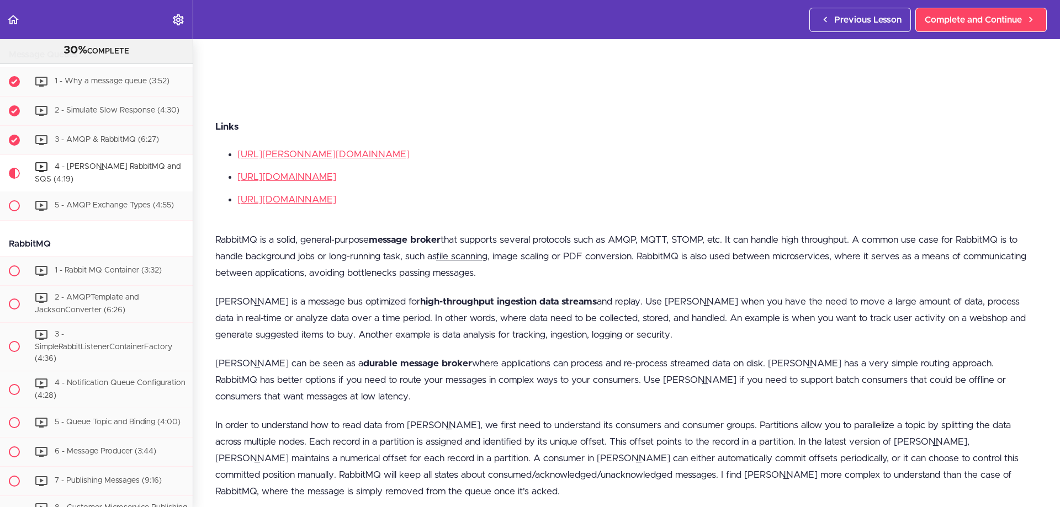
scroll to position [438, 0]
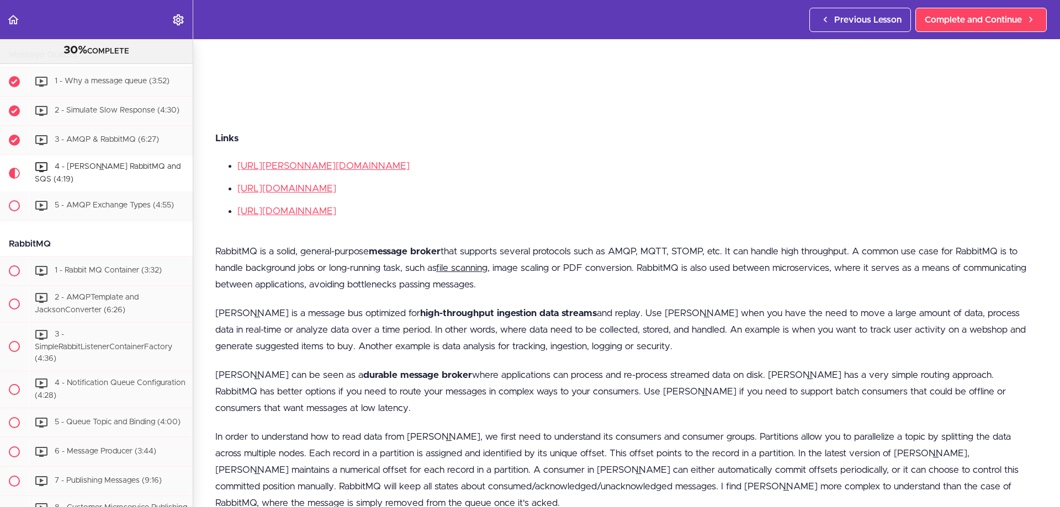
click at [216, 245] on p "RabbitMQ is a solid, general-purpose message broker that supports several proto…" at bounding box center [626, 268] width 822 height 50
copy div "LoremiPS do s ametc, adipisc-elitsed doeiusm tempor inci utlabore etdolor magna…"
click at [997, 14] on span "Complete and Continue" at bounding box center [973, 19] width 97 height 13
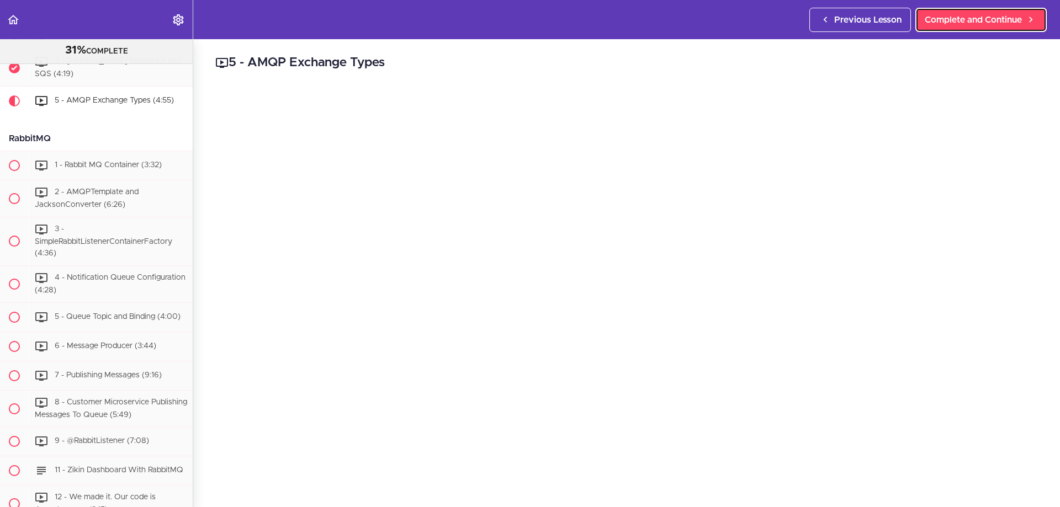
scroll to position [2191, 0]
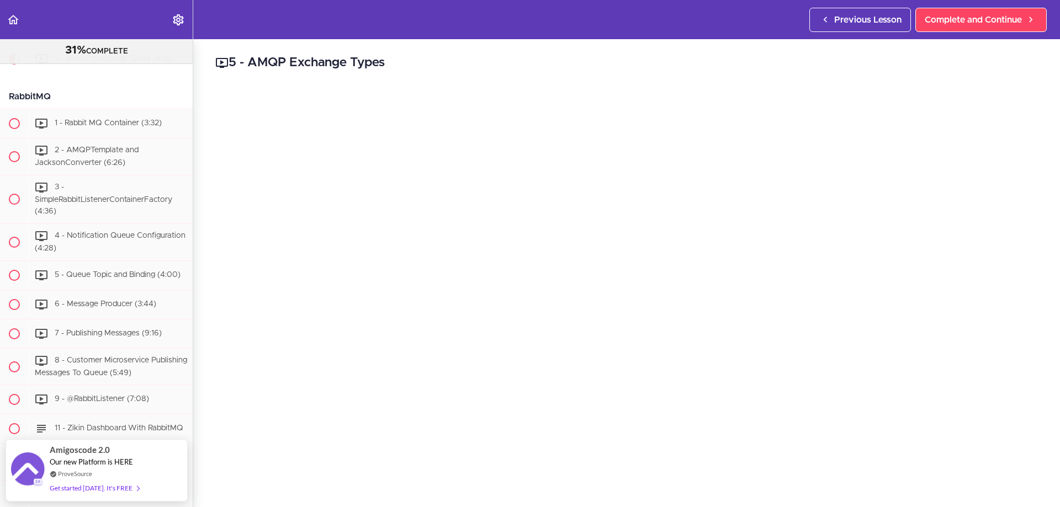
drag, startPoint x: 258, startPoint y: 58, endPoint x: 391, endPoint y: 58, distance: 133.6
click at [391, 58] on h2 "5 - AMQP Exchange Types" at bounding box center [626, 63] width 822 height 19
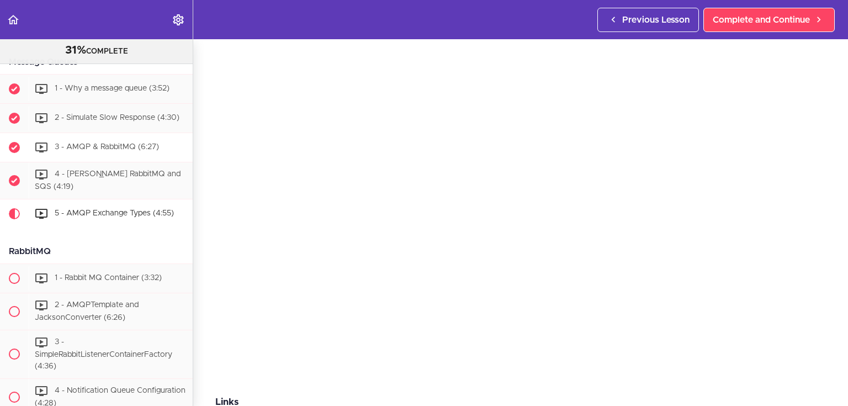
scroll to position [2058, 0]
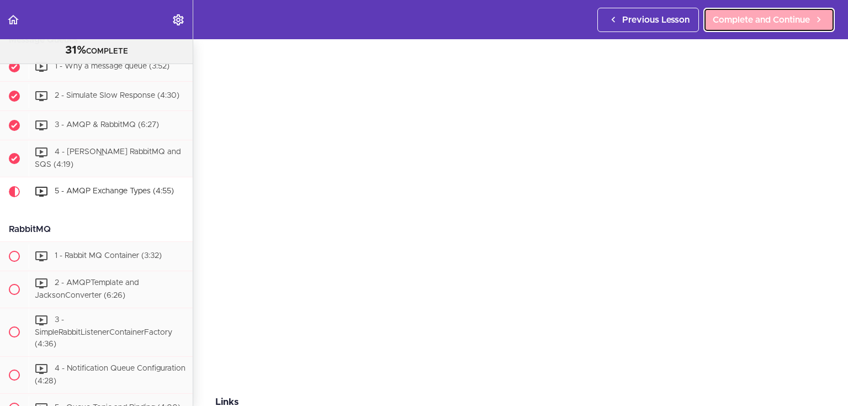
click at [752, 25] on span "Complete and Continue" at bounding box center [761, 19] width 97 height 13
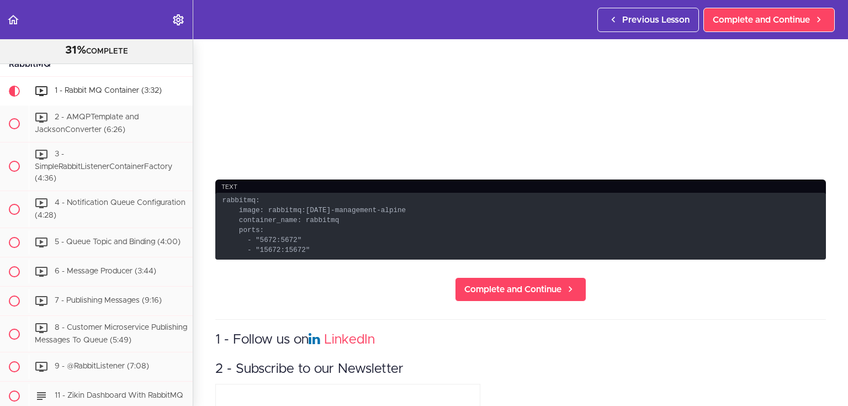
scroll to position [265, 0]
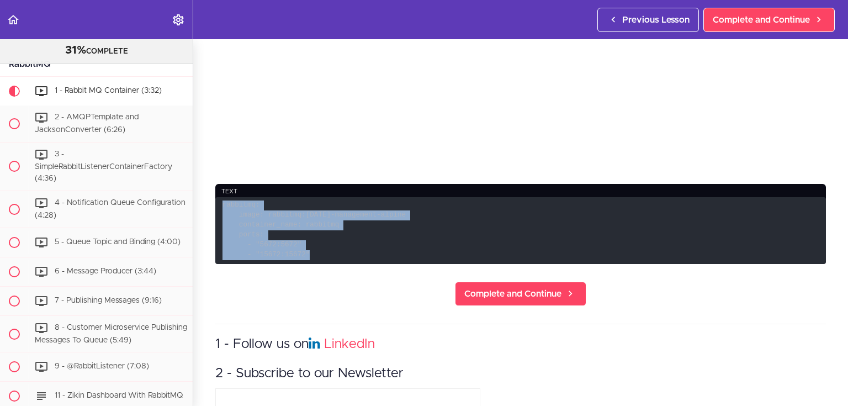
drag, startPoint x: 301, startPoint y: 246, endPoint x: 220, endPoint y: 202, distance: 92.1
click at [220, 202] on code "rabbitmq: image: rabbitmq:[DATE]-management-alpine container_name: rabbitmq por…" at bounding box center [520, 230] width 610 height 67
copy code "rabbitmq: image: rabbitmq:[DATE]-management-alpine container_name: rabbitmq por…"
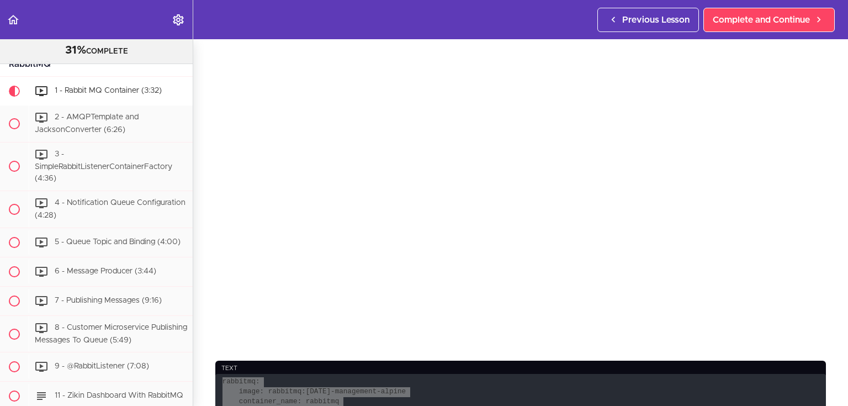
scroll to position [44, 0]
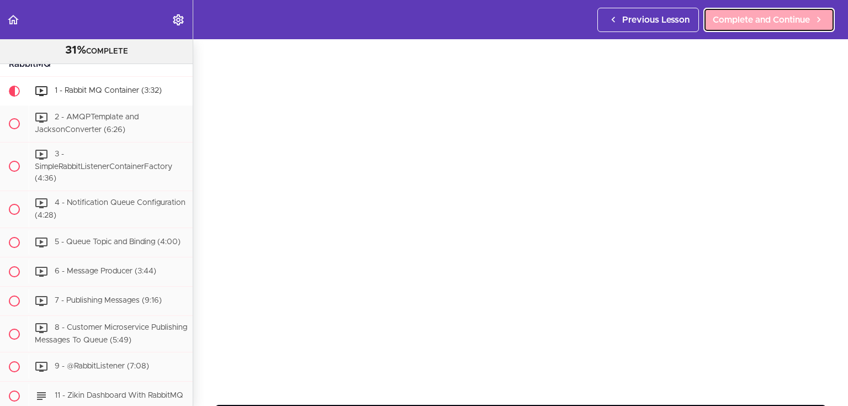
click at [774, 24] on span "Complete and Continue" at bounding box center [761, 19] width 97 height 13
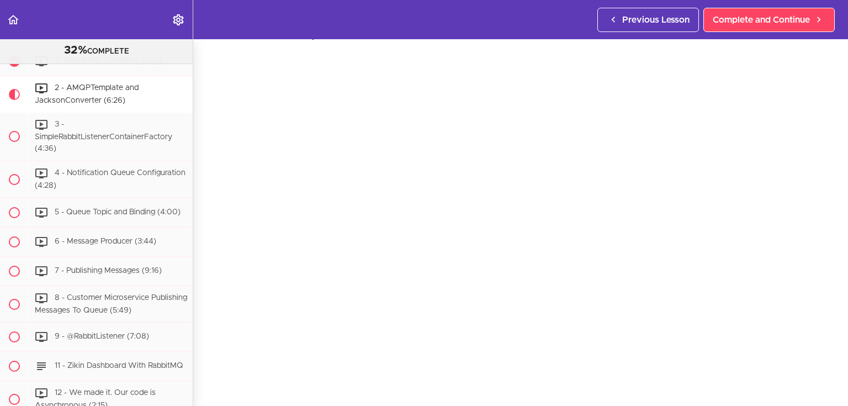
scroll to position [44, 0]
